Goal: Task Accomplishment & Management: Use online tool/utility

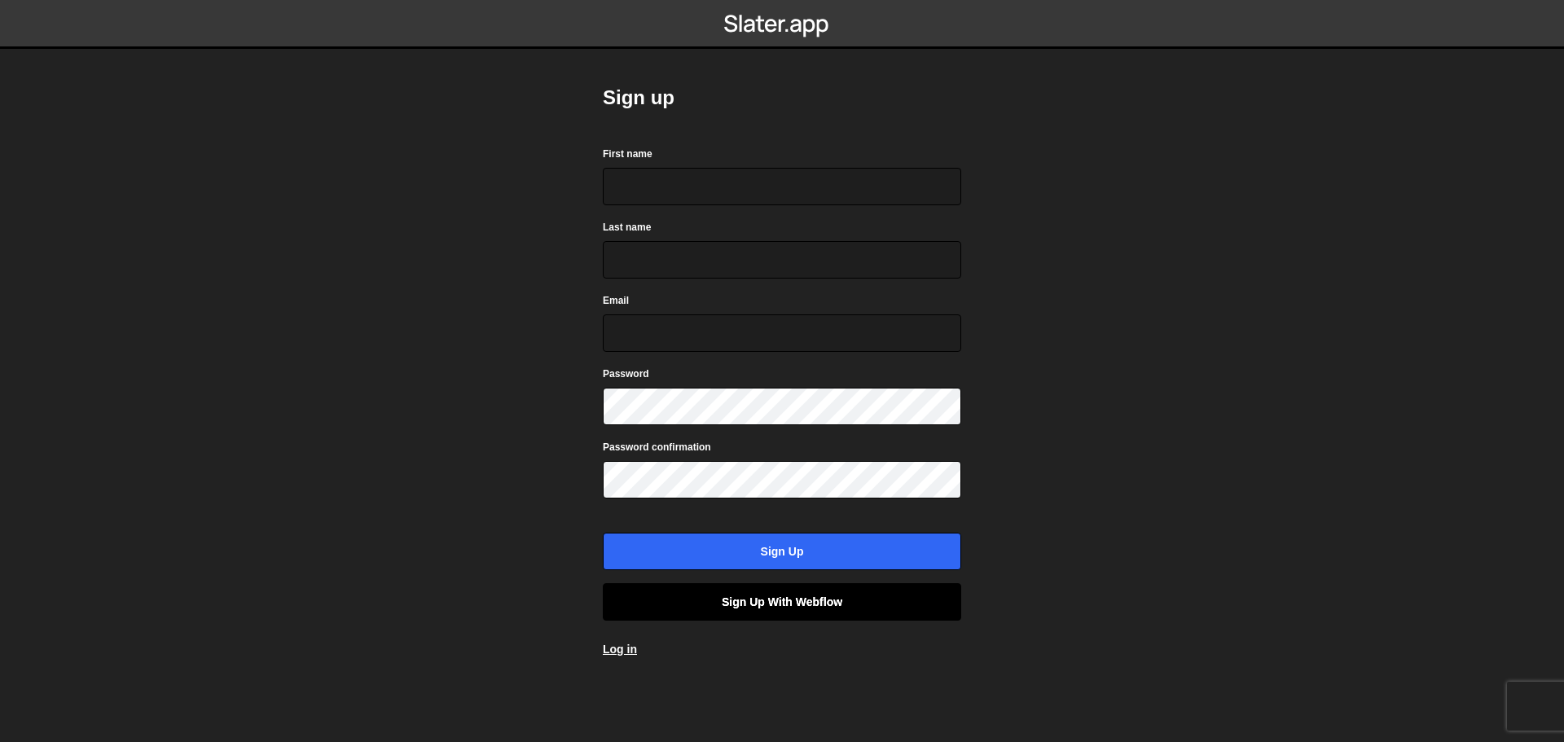
click at [779, 590] on link "Sign up with Webflow" at bounding box center [782, 601] width 358 height 37
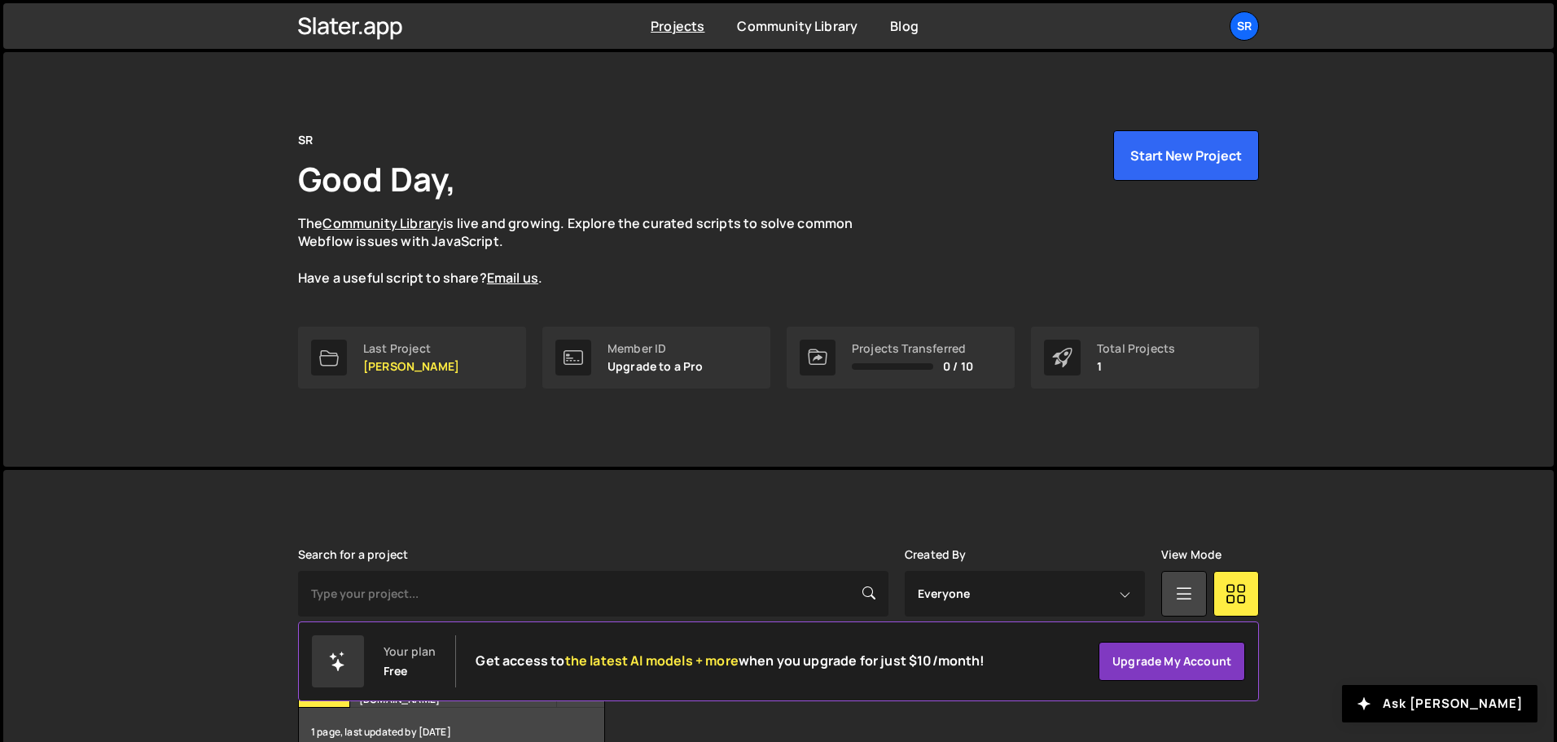
scroll to position [97, 0]
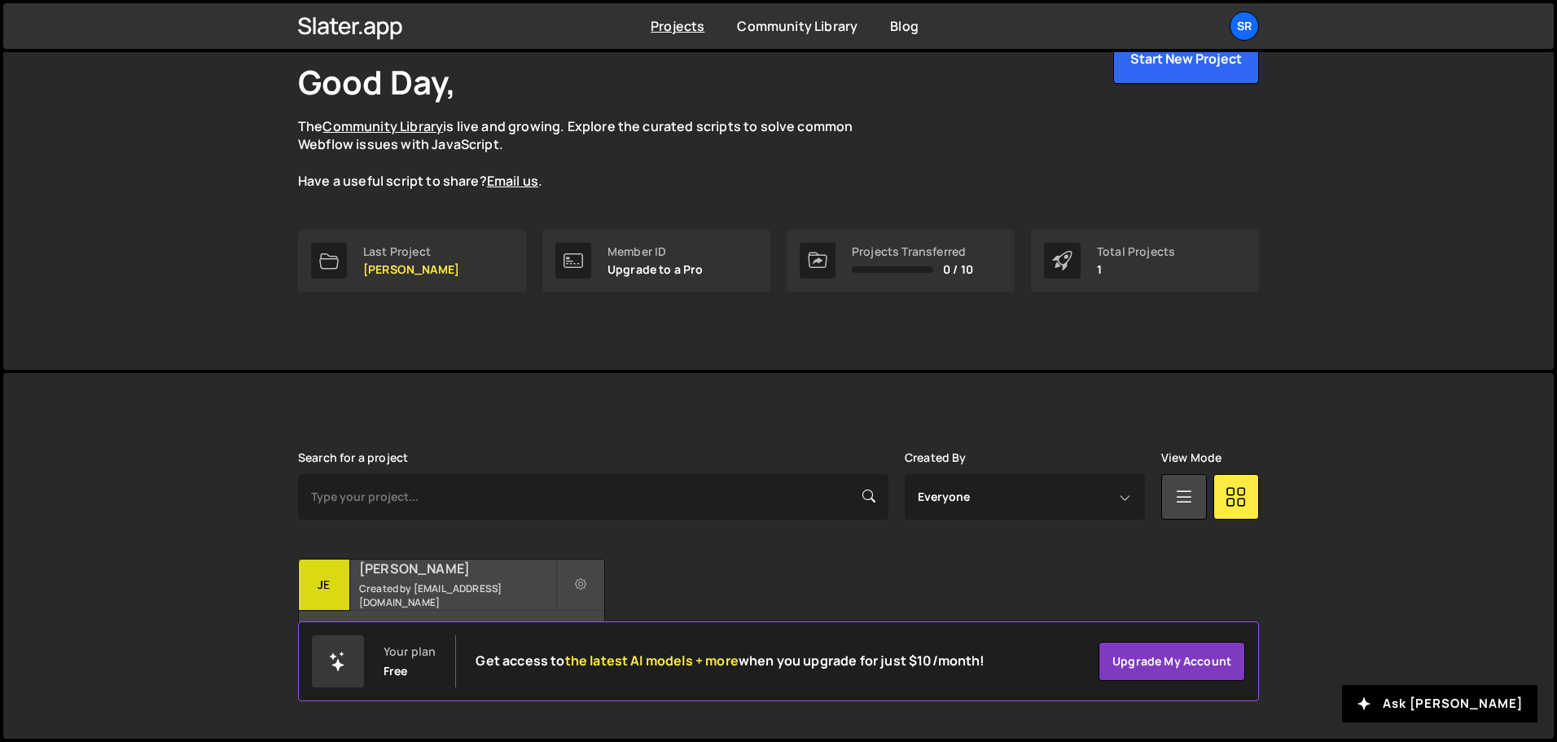
click at [390, 569] on h2 "Jean Louis Cacheux" at bounding box center [457, 569] width 196 height 18
